Goal: Communication & Community: Participate in discussion

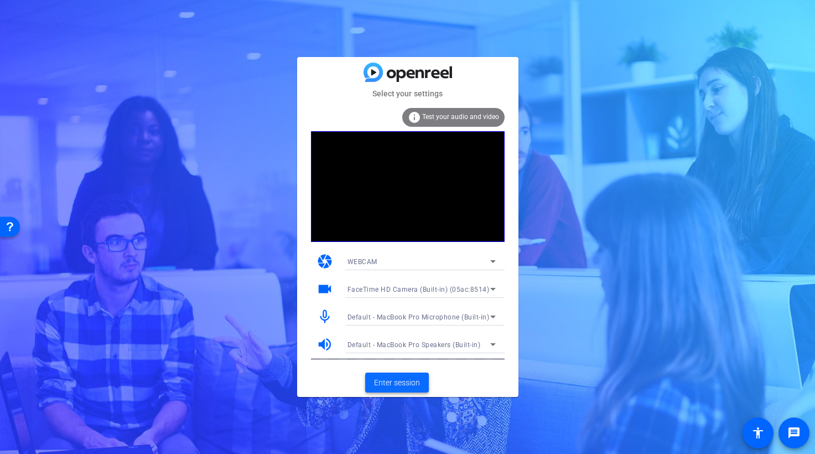
click at [399, 383] on span "Enter session" at bounding box center [397, 383] width 46 height 12
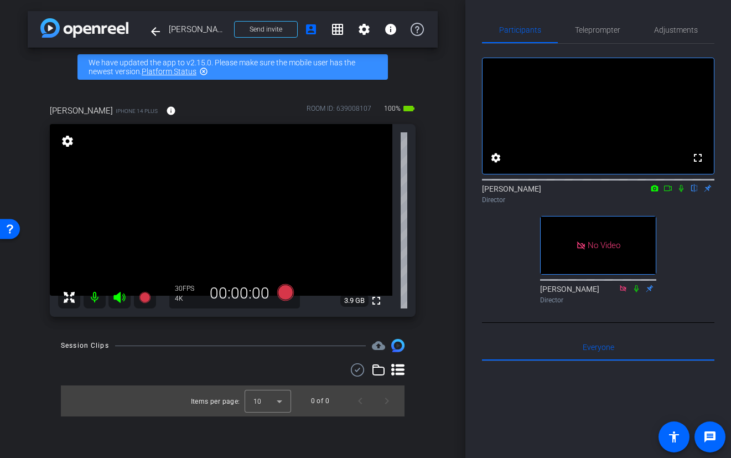
click at [668, 192] on icon at bounding box center [668, 188] width 9 height 8
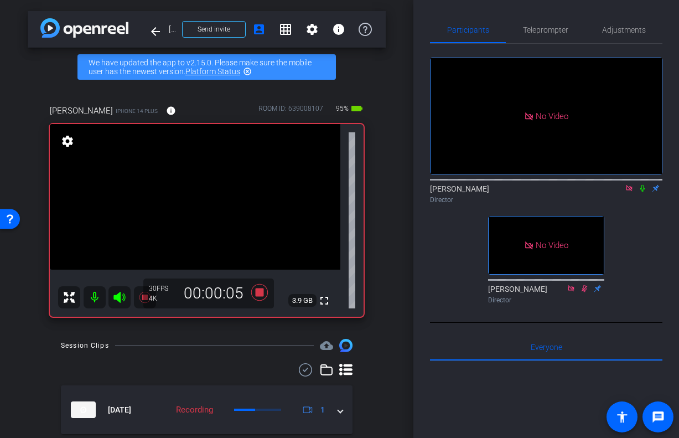
click at [644, 192] on icon at bounding box center [642, 188] width 9 height 8
click at [649, 200] on div "[PERSON_NAME] Director" at bounding box center [546, 194] width 233 height 22
click at [644, 192] on icon at bounding box center [642, 188] width 9 height 8
click at [645, 192] on icon at bounding box center [642, 188] width 9 height 8
click at [642, 193] on mat-icon at bounding box center [642, 188] width 13 height 10
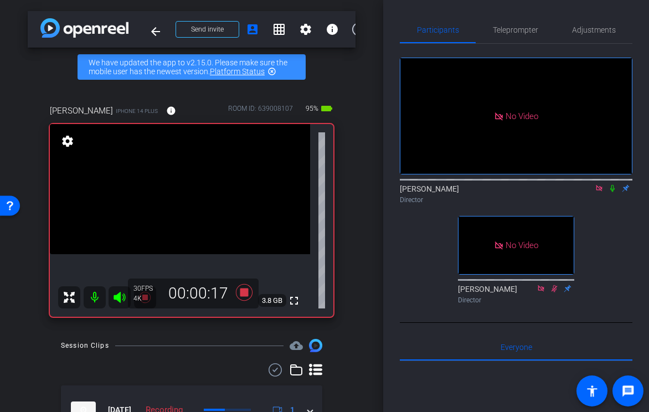
click at [611, 192] on icon at bounding box center [612, 188] width 9 height 8
click at [599, 240] on div "No Video [PERSON_NAME] Director No Video [PERSON_NAME] Director" at bounding box center [516, 176] width 233 height 265
click at [613, 192] on icon at bounding box center [613, 188] width 6 height 7
click at [613, 192] on icon at bounding box center [612, 188] width 9 height 8
click at [613, 192] on icon at bounding box center [613, 188] width 6 height 7
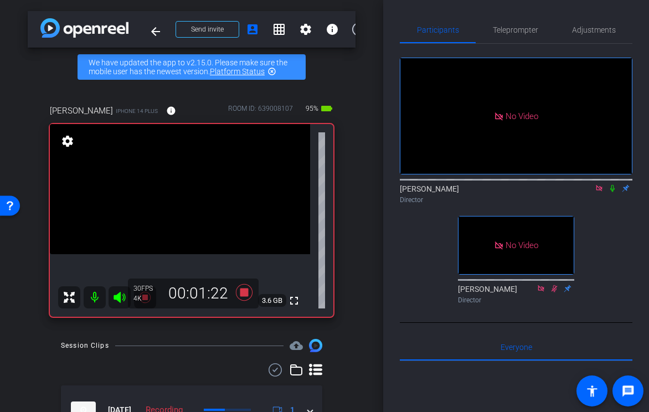
click at [613, 192] on icon at bounding box center [612, 188] width 9 height 8
click at [612, 192] on icon at bounding box center [612, 188] width 9 height 8
click at [613, 192] on icon at bounding box center [612, 188] width 9 height 8
click at [615, 192] on icon at bounding box center [612, 188] width 9 height 8
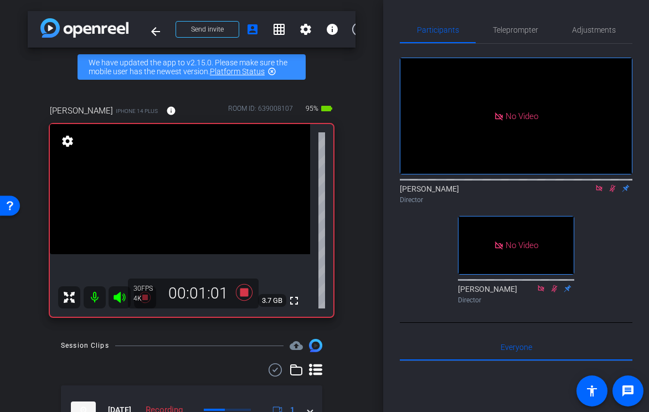
click at [613, 192] on icon at bounding box center [613, 188] width 6 height 7
click at [613, 192] on icon at bounding box center [612, 188] width 4 height 7
click at [614, 192] on icon at bounding box center [612, 188] width 9 height 8
click at [615, 192] on icon at bounding box center [612, 188] width 9 height 8
click at [612, 192] on icon at bounding box center [612, 188] width 9 height 8
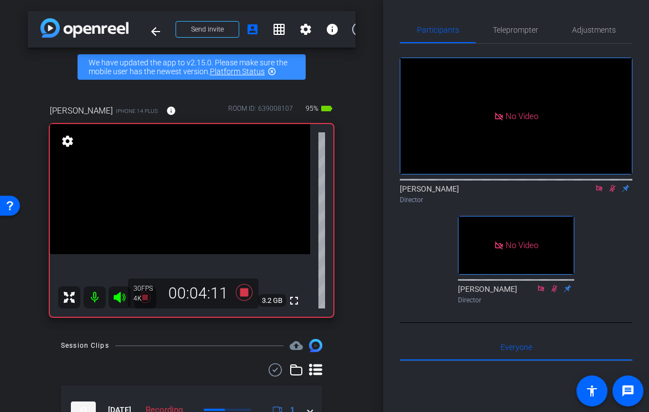
click at [614, 192] on icon at bounding box center [612, 188] width 9 height 8
click at [612, 192] on icon at bounding box center [612, 188] width 4 height 7
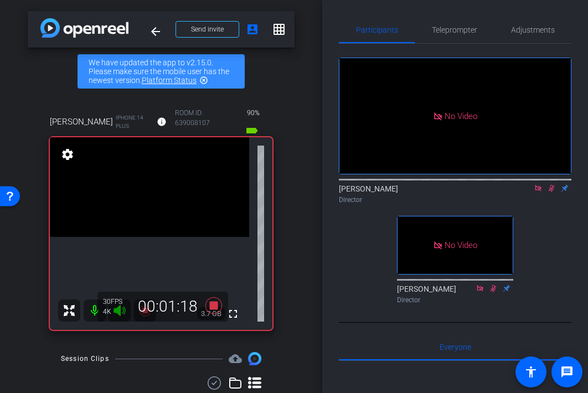
click at [552, 192] on icon at bounding box center [552, 188] width 6 height 7
click at [551, 192] on icon at bounding box center [551, 188] width 4 height 7
click at [552, 192] on icon at bounding box center [551, 188] width 9 height 8
click at [551, 192] on icon at bounding box center [551, 188] width 9 height 8
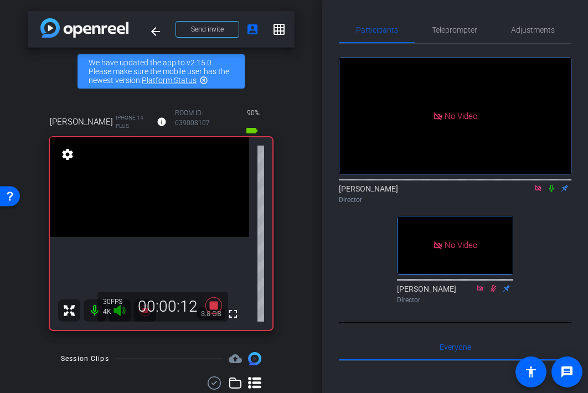
click at [550, 192] on icon at bounding box center [551, 188] width 4 height 7
click at [551, 192] on icon at bounding box center [552, 188] width 6 height 7
click at [552, 192] on icon at bounding box center [551, 188] width 4 height 7
click at [552, 192] on icon at bounding box center [551, 188] width 9 height 8
click at [552, 192] on icon at bounding box center [551, 188] width 4 height 7
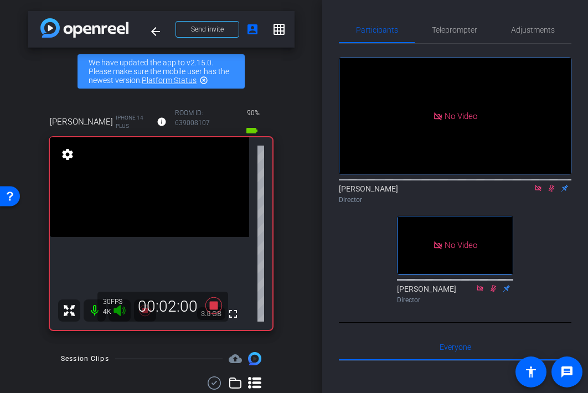
click at [552, 192] on icon at bounding box center [551, 188] width 9 height 8
click at [552, 192] on icon at bounding box center [551, 188] width 4 height 7
click at [552, 192] on icon at bounding box center [552, 188] width 6 height 7
click at [552, 192] on icon at bounding box center [551, 188] width 9 height 8
click at [552, 192] on icon at bounding box center [552, 188] width 6 height 7
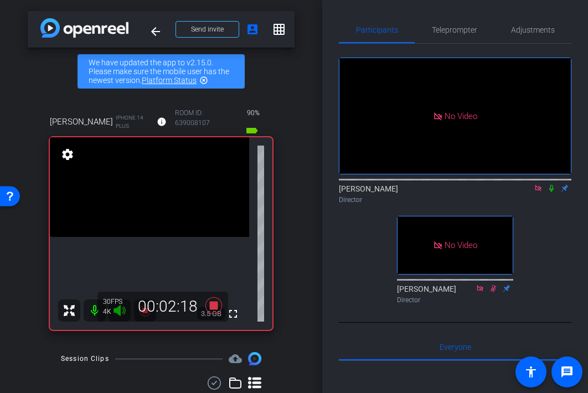
click at [552, 192] on icon at bounding box center [551, 188] width 9 height 8
click at [553, 192] on icon at bounding box center [552, 188] width 6 height 7
click at [551, 192] on icon at bounding box center [551, 188] width 9 height 8
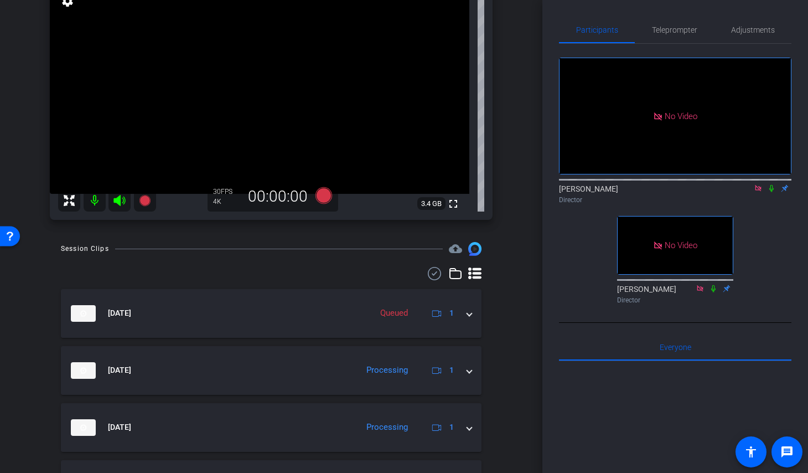
scroll to position [136, 0]
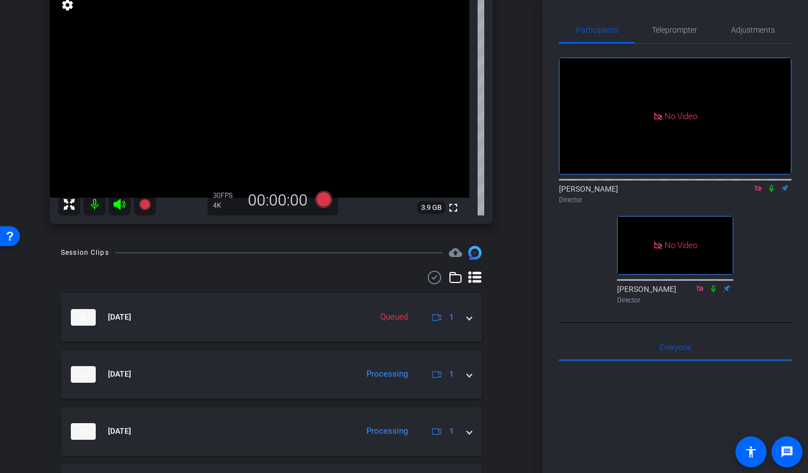
click at [761, 191] on icon at bounding box center [758, 188] width 6 height 6
